Goal: Transaction & Acquisition: Obtain resource

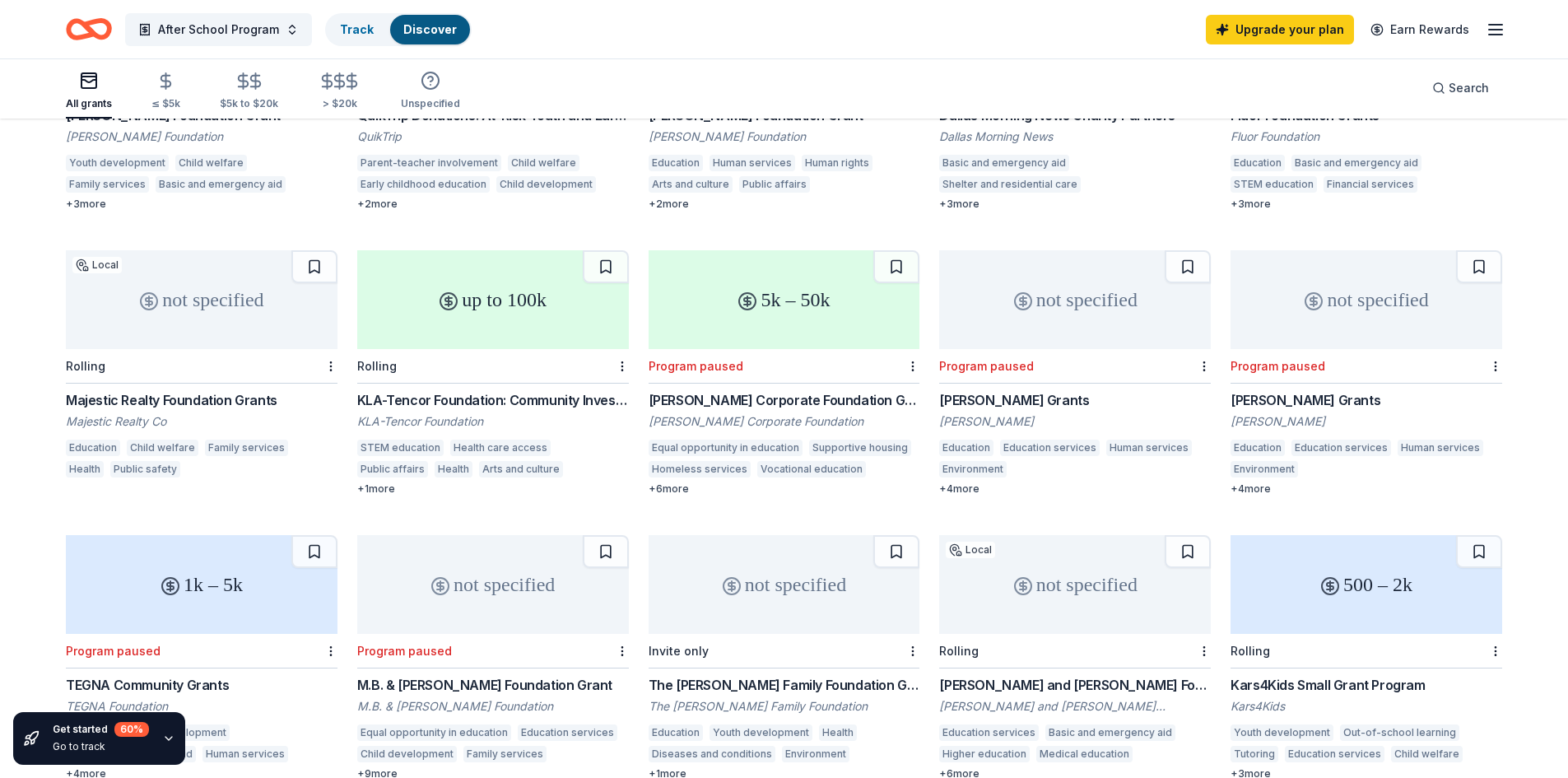
scroll to position [412, 0]
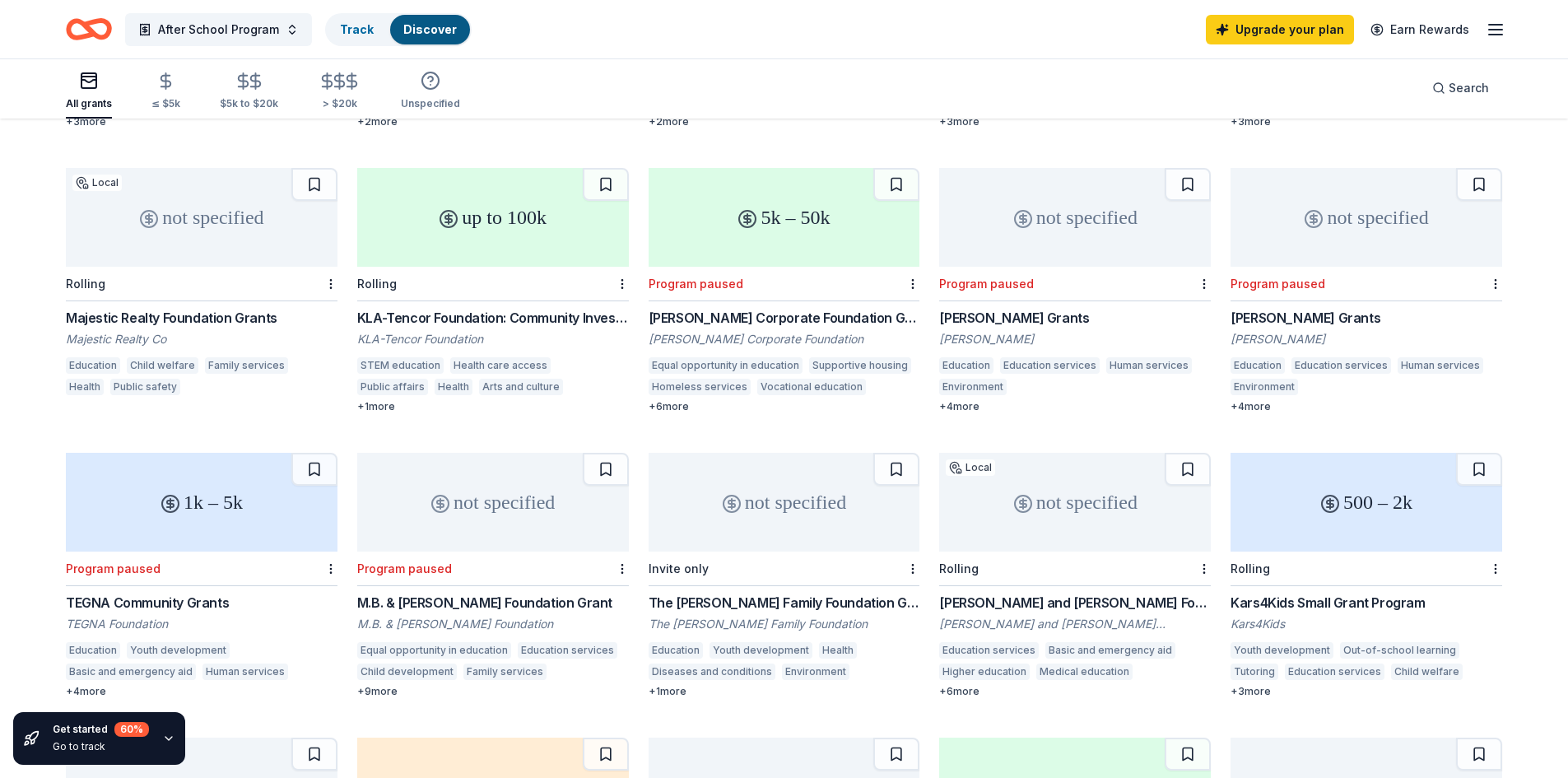
click at [1340, 513] on div "500 – 2k" at bounding box center [1366, 501] width 272 height 99
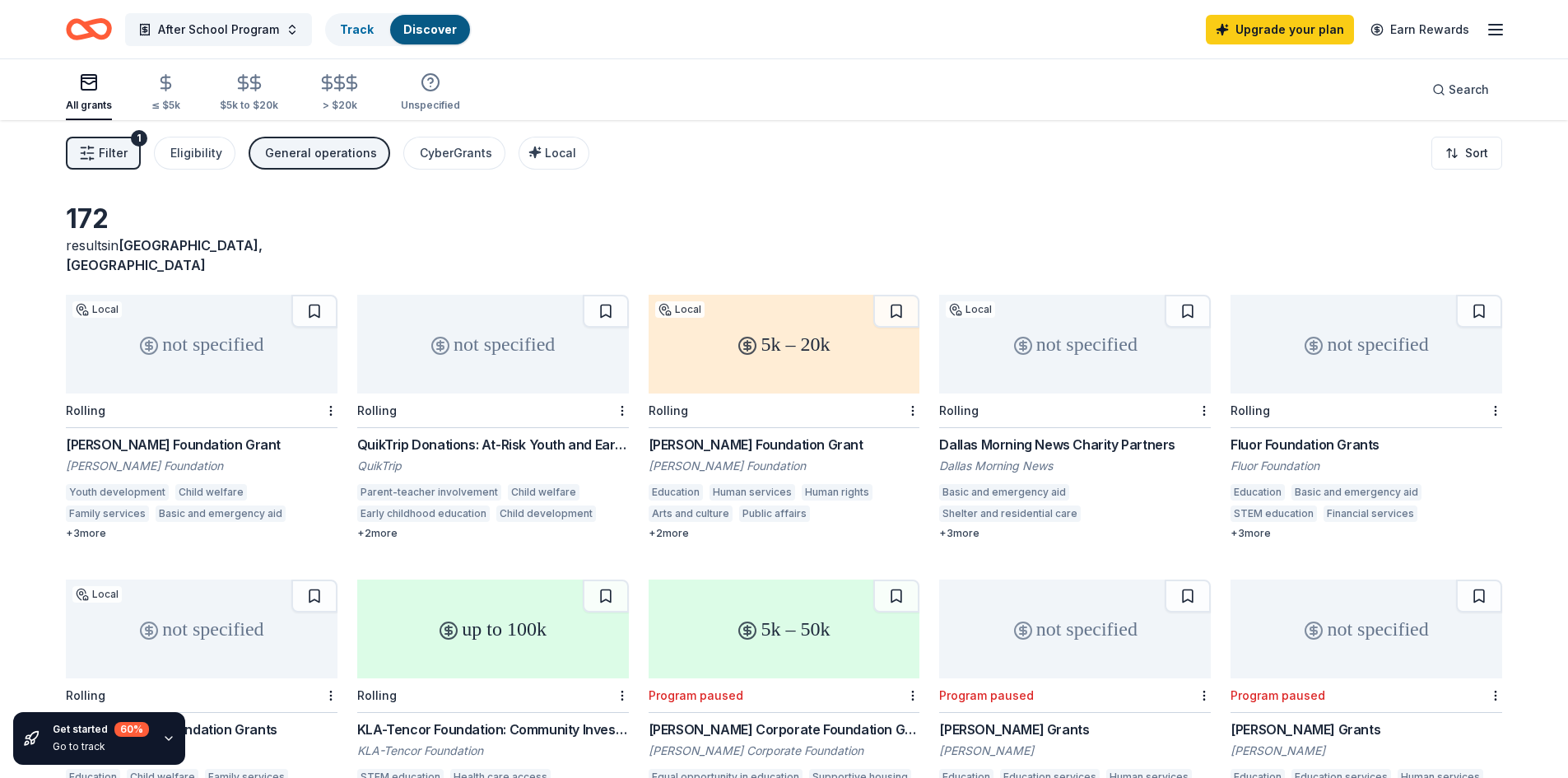
scroll to position [83, 0]
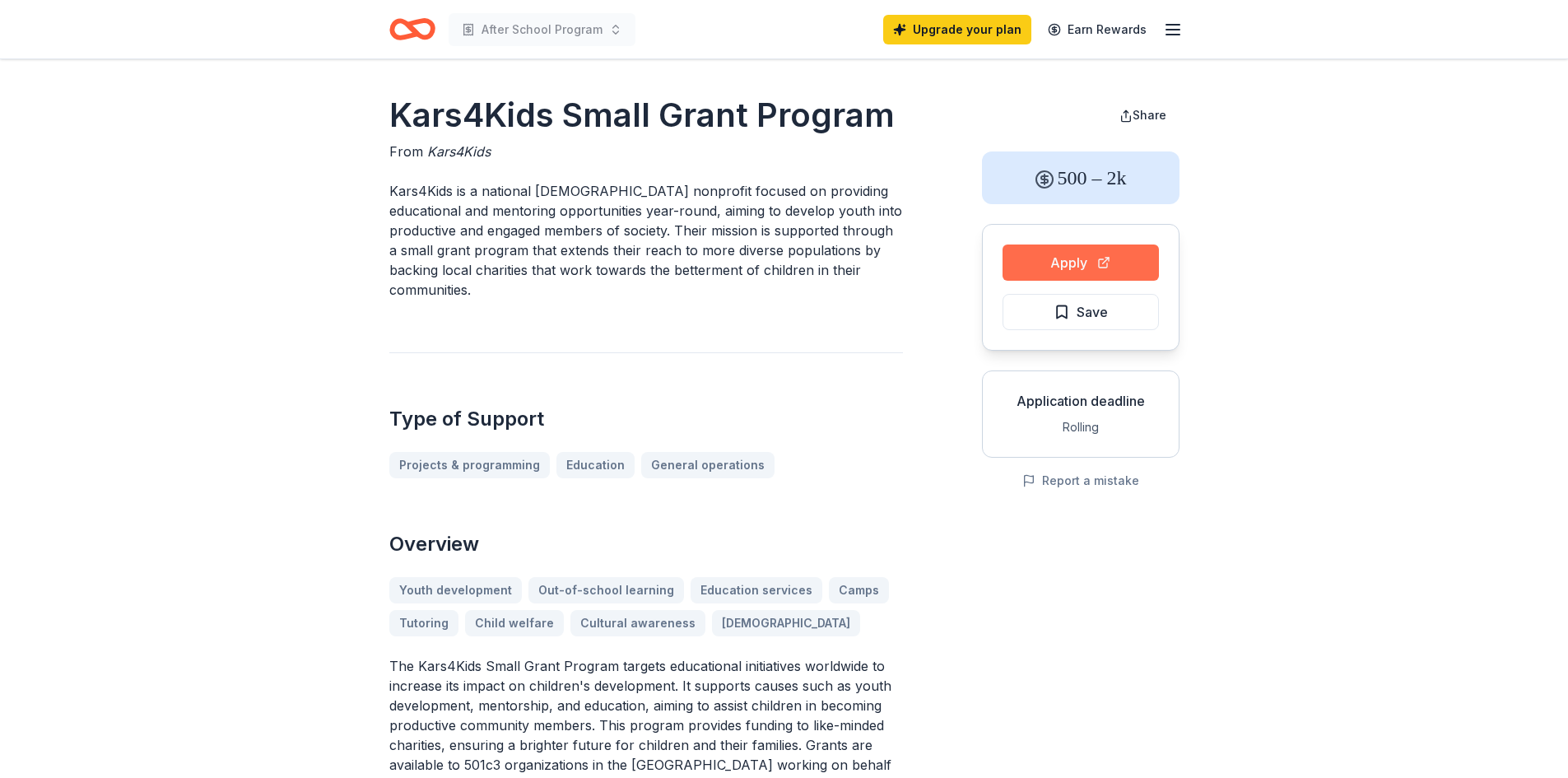
click at [1061, 260] on button "Apply" at bounding box center [1081, 262] width 156 height 37
